Goal: Transaction & Acquisition: Obtain resource

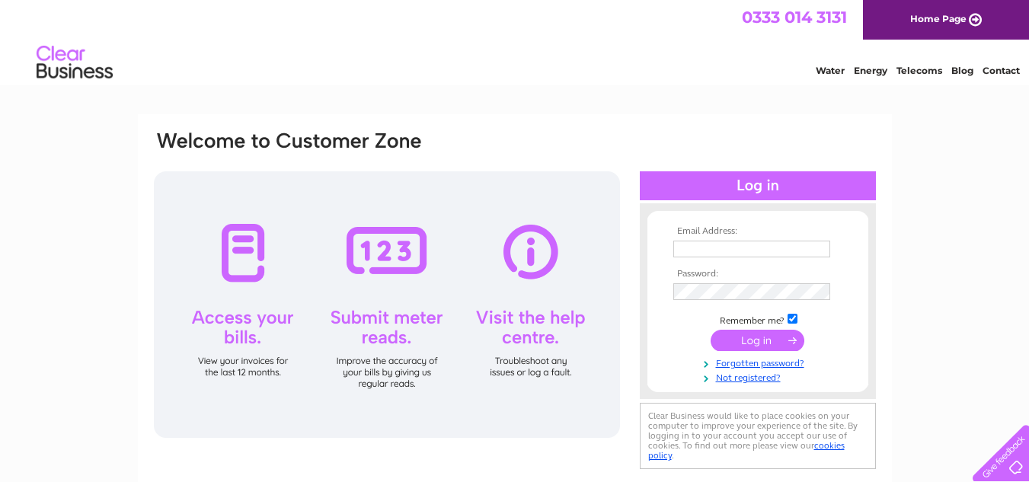
type input "[EMAIL_ADDRESS][DOMAIN_NAME]"
click at [762, 347] on input "submit" at bounding box center [758, 340] width 94 height 21
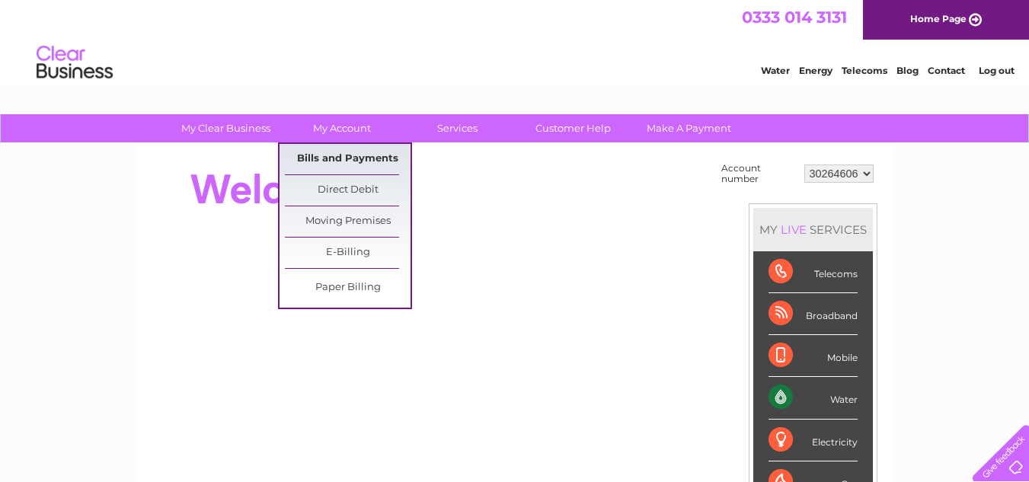
click at [351, 157] on link "Bills and Payments" at bounding box center [348, 159] width 126 height 30
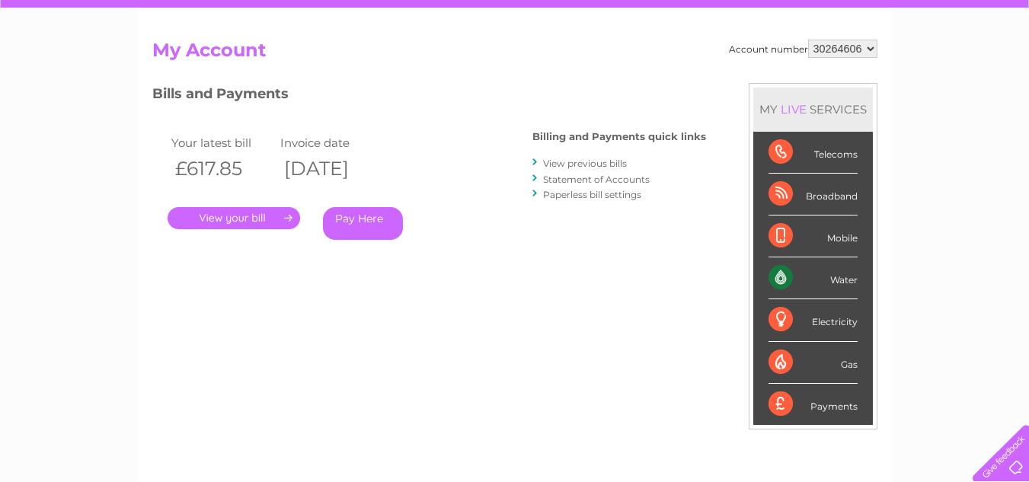
scroll to position [134, 0]
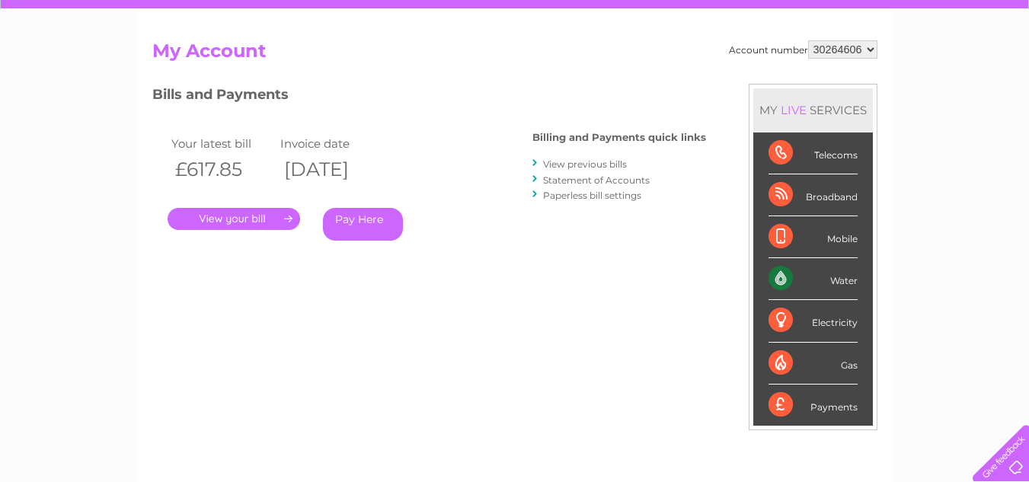
click at [254, 221] on link "." at bounding box center [234, 219] width 133 height 22
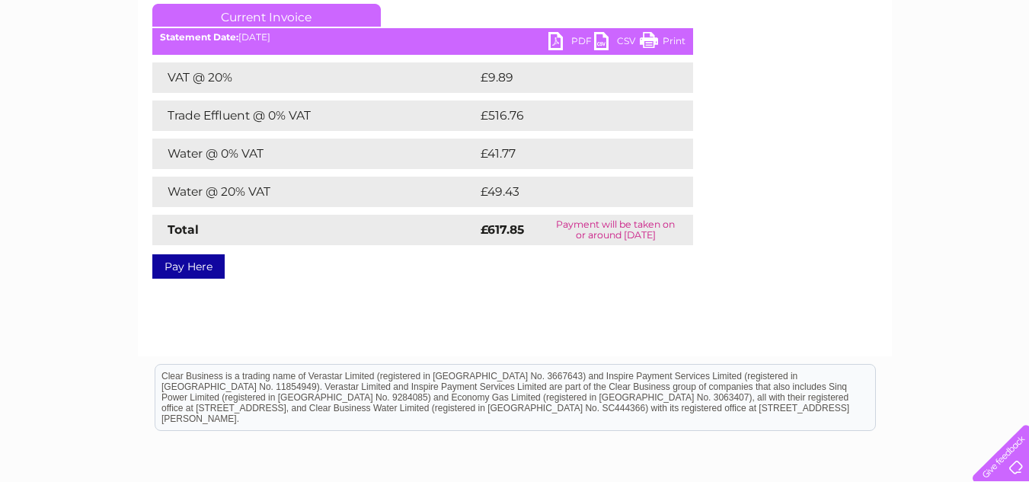
scroll to position [76, 0]
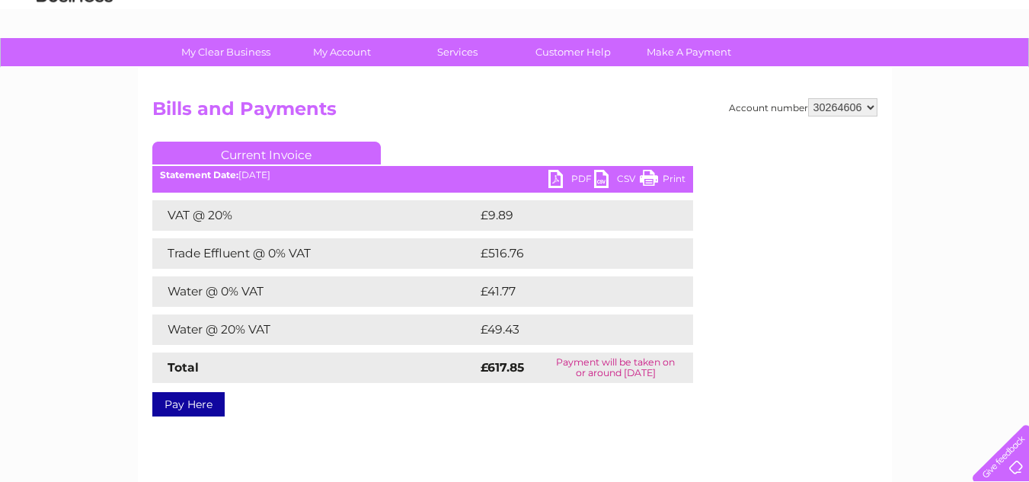
click at [560, 181] on link "PDF" at bounding box center [571, 181] width 46 height 22
